Goal: Information Seeking & Learning: Check status

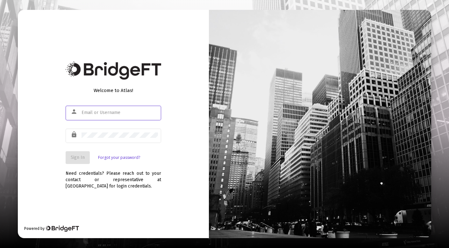
type input "[EMAIL_ADDRESS][PERSON_NAME][DOMAIN_NAME]"
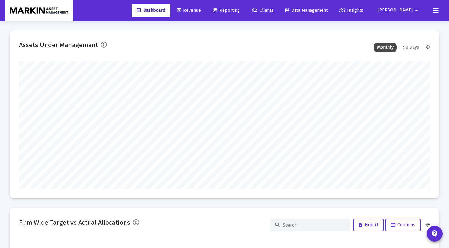
scroll to position [127, 411]
type input "[DATE]"
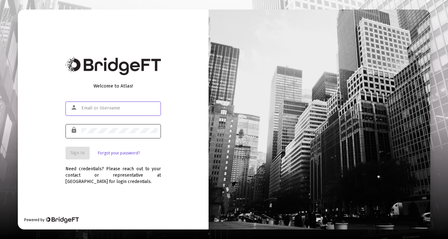
type input "[EMAIL_ADDRESS][PERSON_NAME][DOMAIN_NAME]"
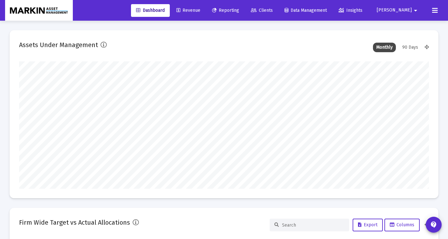
type input "[DATE]"
click at [239, 11] on span "Reporting" at bounding box center [225, 10] width 27 height 5
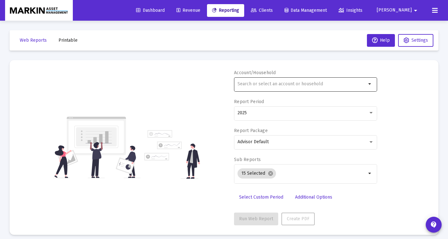
click at [313, 87] on input "text" at bounding box center [302, 83] width 129 height 5
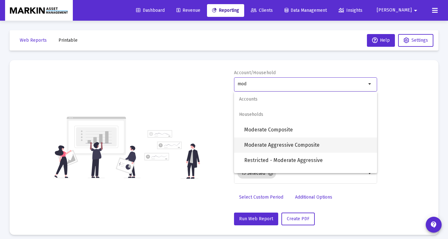
click at [283, 142] on span "Moderate Aggressive Composite" at bounding box center [308, 144] width 128 height 15
type input "Moderate Aggressive Composite"
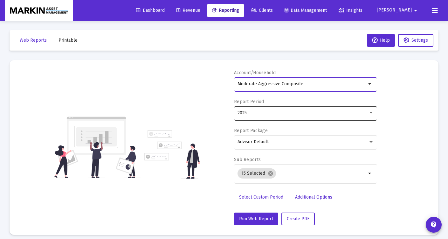
click at [287, 113] on div "2025" at bounding box center [303, 112] width 131 height 5
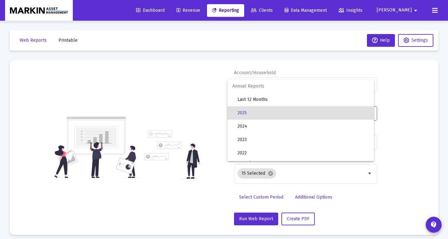
click at [203, 102] on div at bounding box center [224, 119] width 448 height 239
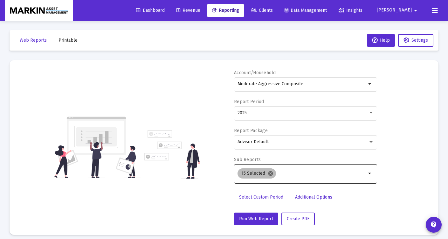
click at [269, 172] on mat-icon "cancel" at bounding box center [271, 174] width 6 height 6
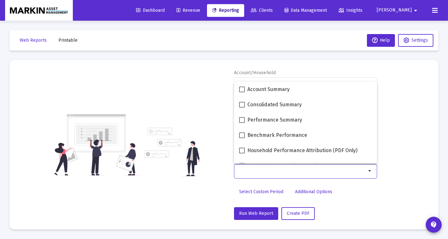
click at [268, 188] on link "Select Custom Period" at bounding box center [261, 192] width 54 height 13
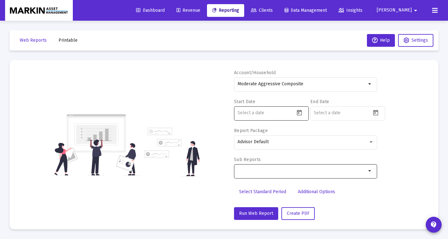
click at [299, 113] on icon "Open calendar" at bounding box center [299, 113] width 5 height 6
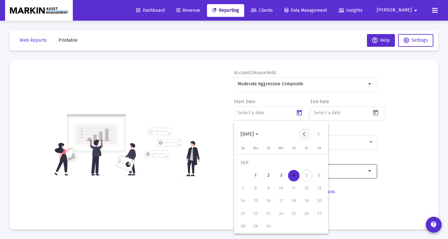
click at [305, 132] on button "Previous month" at bounding box center [304, 134] width 13 height 13
click at [318, 135] on button "Next month" at bounding box center [319, 134] width 13 height 13
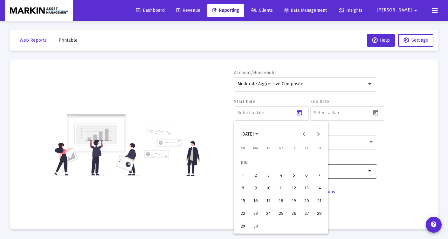
click at [244, 174] on div "1" at bounding box center [242, 175] width 11 height 11
type input "[DATE]"
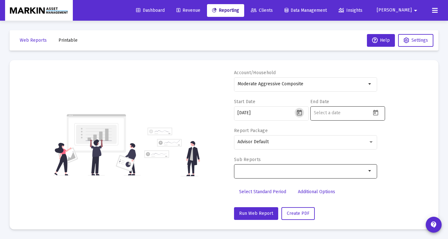
click at [373, 114] on icon "Open calendar" at bounding box center [376, 112] width 7 height 7
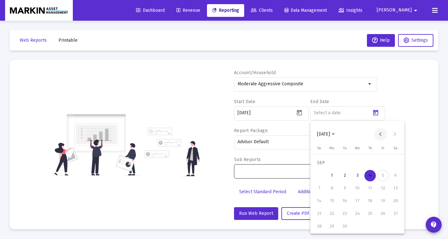
click at [381, 135] on button "Previous month" at bounding box center [381, 134] width 13 height 13
click at [318, 226] on div "31" at bounding box center [319, 226] width 11 height 11
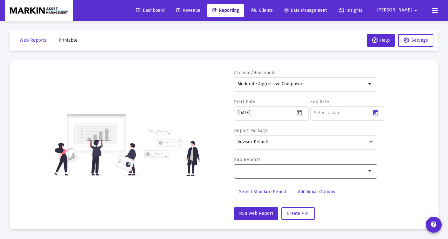
type input "[DATE]"
click at [310, 174] on div "Selection" at bounding box center [301, 171] width 131 height 8
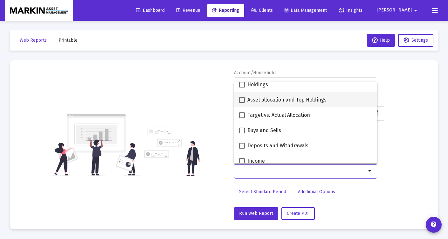
scroll to position [143, 0]
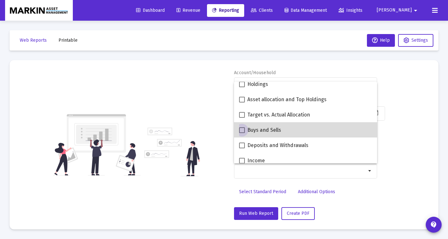
click at [242, 130] on span at bounding box center [242, 130] width 6 height 6
click at [242, 133] on input "Buys and Sells" at bounding box center [242, 133] width 0 height 0
checkbox input "true"
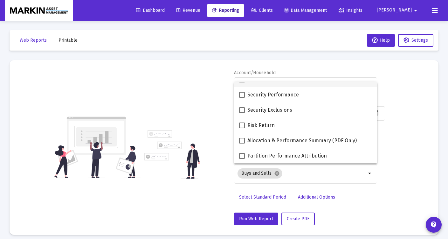
scroll to position [255, 0]
click at [398, 131] on div "Account/Household Moderate Aggressive Composite arrow_drop_down Start Date [DAT…" at bounding box center [224, 148] width 410 height 156
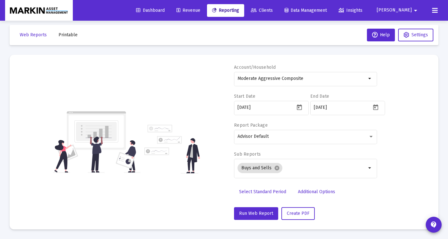
scroll to position [5, 0]
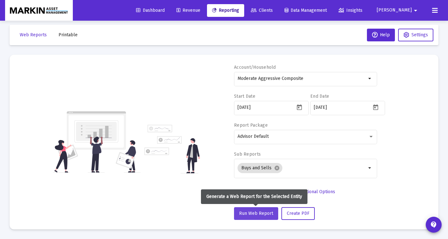
click at [257, 216] on span "Run Web Report" at bounding box center [256, 213] width 34 height 5
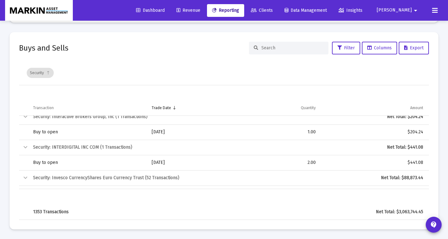
scroll to position [9000, 0]
